Goal: Information Seeking & Learning: Learn about a topic

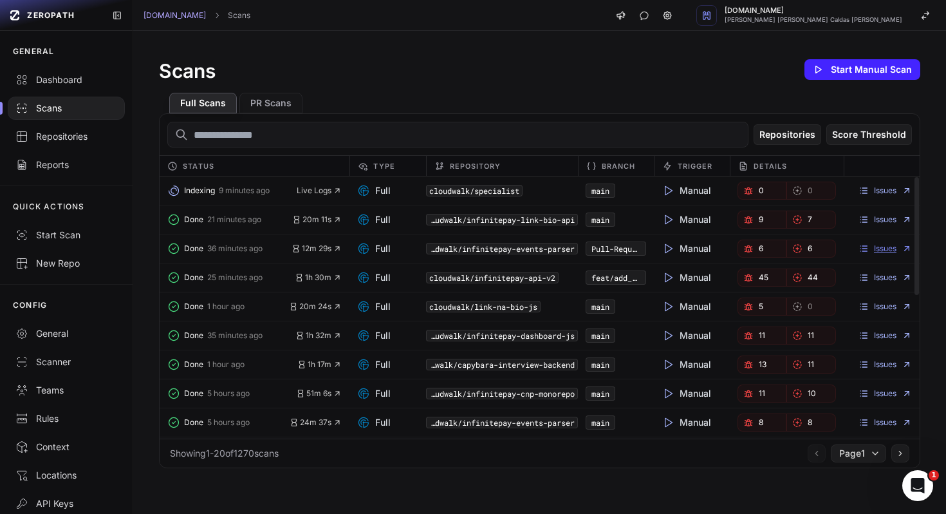
click at [880, 247] on link "Issues" at bounding box center [884, 248] width 53 height 10
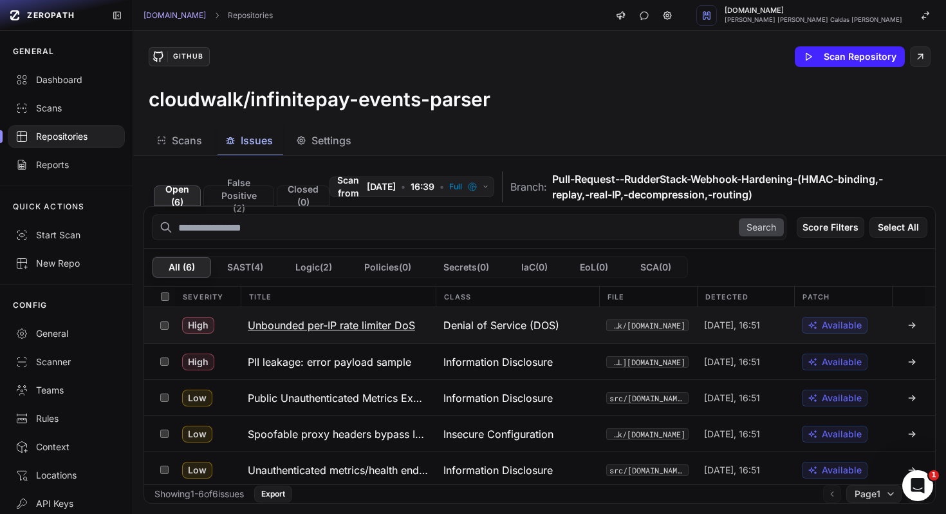
click at [324, 326] on h3 "Unbounded per-IP rate limiter DoS" at bounding box center [331, 324] width 167 height 15
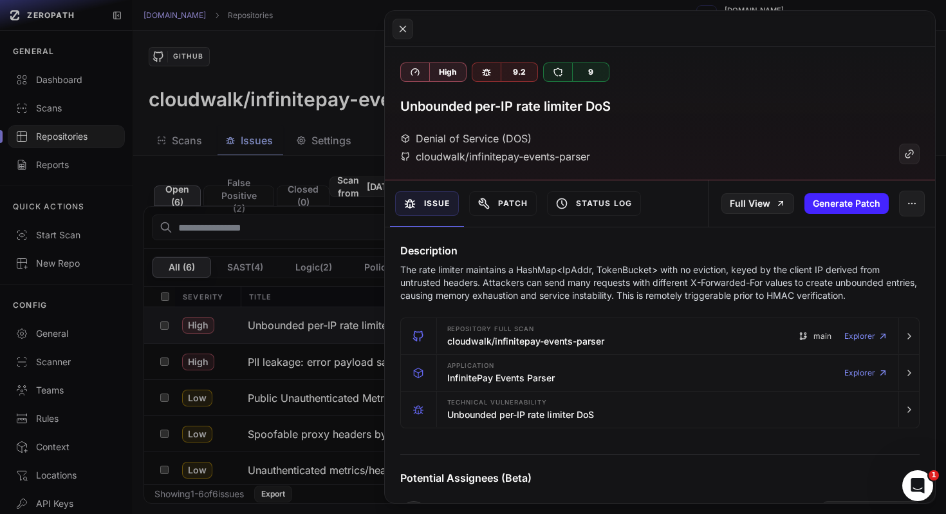
click at [387, 470] on div "Potential Assignees (Beta) [PERSON_NAME] [PERSON_NAME][EMAIL_ADDRESS][PERSON_NA…" at bounding box center [660, 497] width 551 height 109
click at [358, 447] on button at bounding box center [473, 257] width 946 height 514
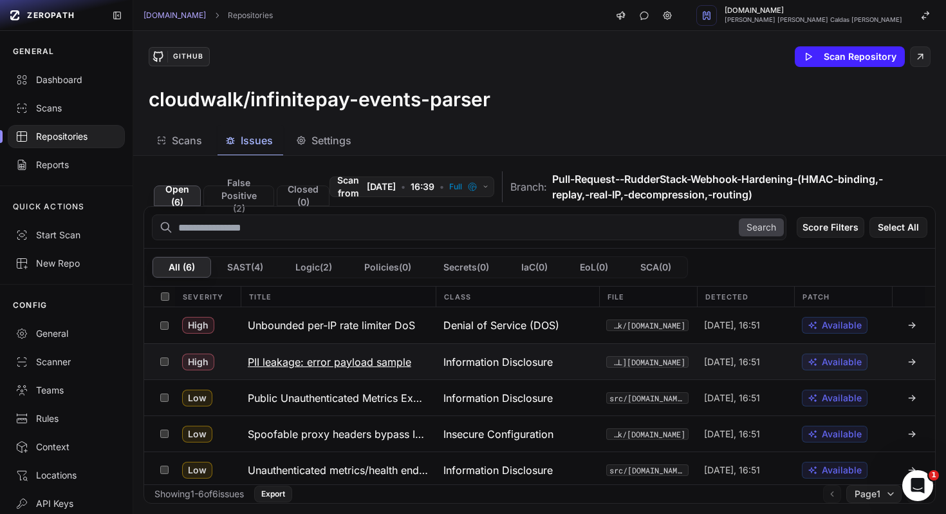
click at [387, 362] on h3 "PII leakage: error payload sample" at bounding box center [329, 361] width 163 height 15
